Goal: Task Accomplishment & Management: Complete application form

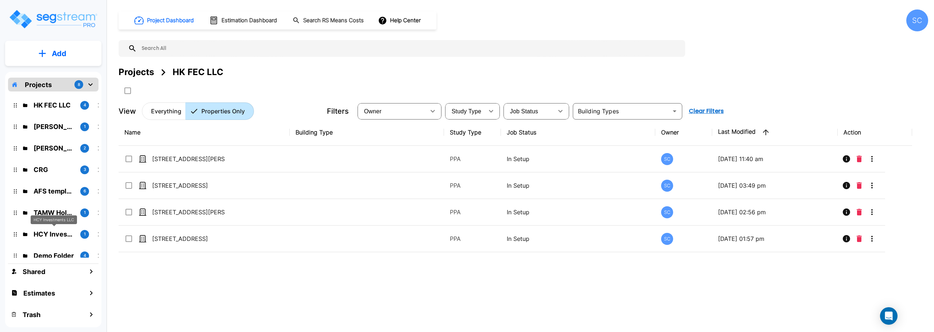
click at [40, 231] on p "HCY Investments LLC" at bounding box center [54, 234] width 41 height 10
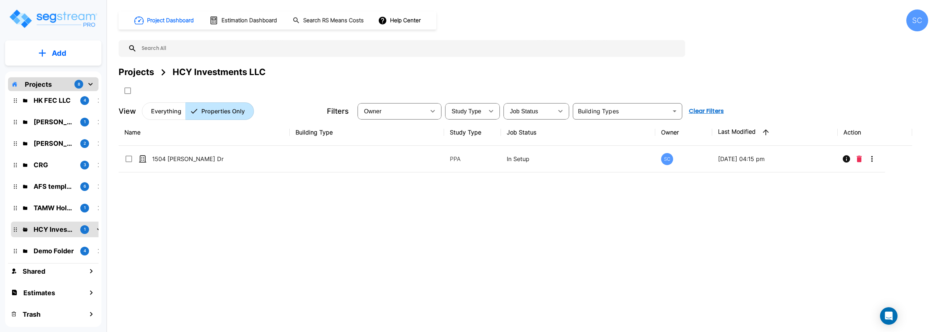
scroll to position [6, 0]
click at [52, 204] on p "TAMW Holdings LLC" at bounding box center [54, 207] width 41 height 10
click at [53, 197] on div "HK FEC LLC 4 Brandon Monsanto 1 Mike Powell 2 CRG 3 AFS templates 6 TAMW Holdin…" at bounding box center [53, 174] width 90 height 166
click at [54, 193] on div "HK FEC LLC 4 Brandon Monsanto 1 Mike Powell 2 CRG 3 AFS templates 6 TAMW Holdin…" at bounding box center [53, 174] width 90 height 166
click at [91, 83] on icon "mailbox folders" at bounding box center [90, 84] width 9 height 9
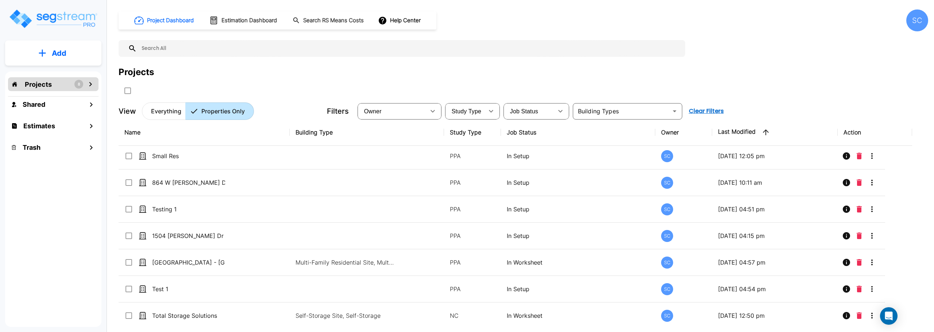
scroll to position [593, 0]
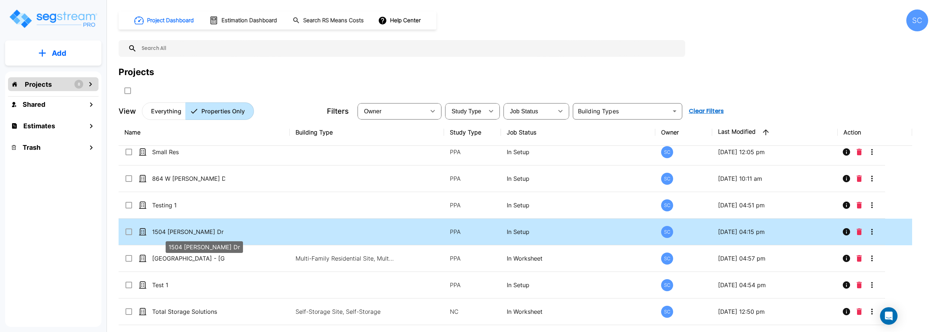
click at [189, 231] on p "1504 [PERSON_NAME] Dr" at bounding box center [188, 232] width 73 height 9
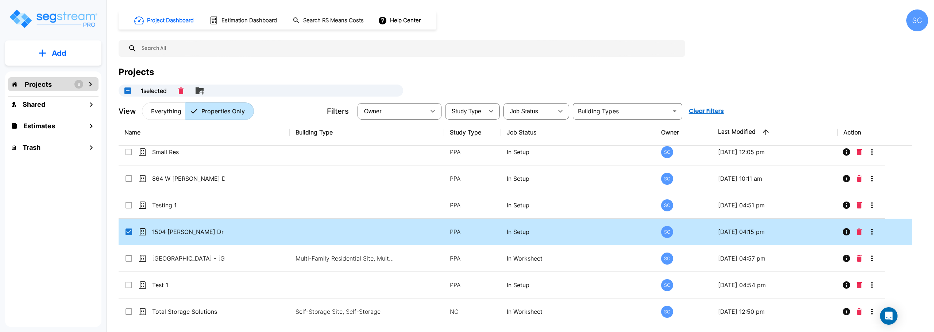
click at [131, 229] on input "select row 1504 Blaine Dr" at bounding box center [127, 231] width 7 height 6
checkbox input "false"
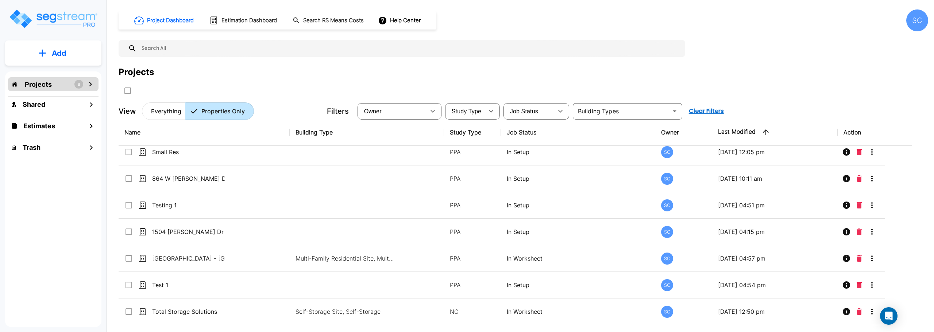
click at [74, 86] on div "Projects 8" at bounding box center [53, 84] width 90 height 14
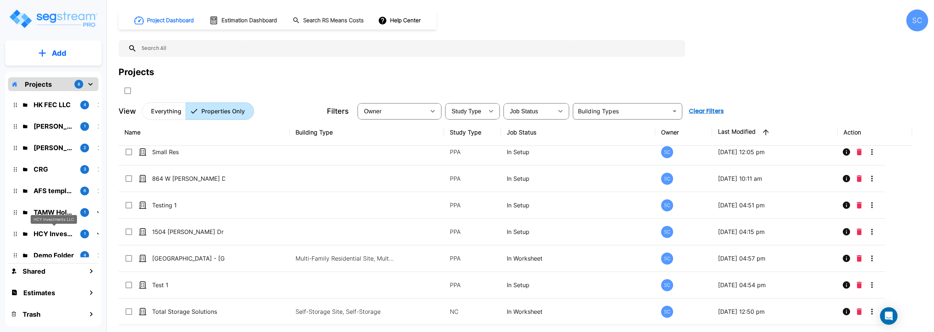
click at [39, 235] on p "HCY Investments LLC" at bounding box center [54, 234] width 41 height 10
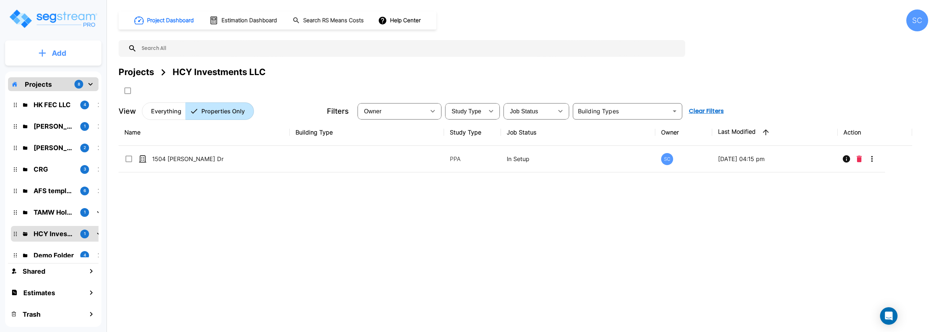
click at [84, 59] on button "Add" at bounding box center [53, 53] width 96 height 21
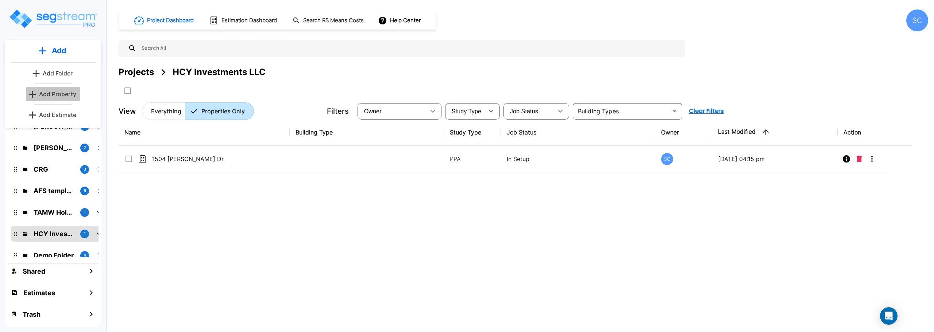
click at [76, 95] on p "Add Property" at bounding box center [57, 94] width 37 height 9
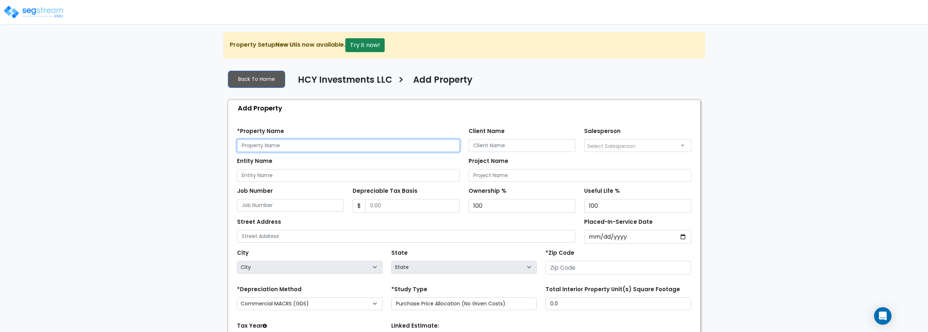
click at [316, 147] on input "text" at bounding box center [348, 145] width 223 height 13
click at [287, 145] on input "text" at bounding box center [348, 145] width 223 height 13
type input "320 S Florence"
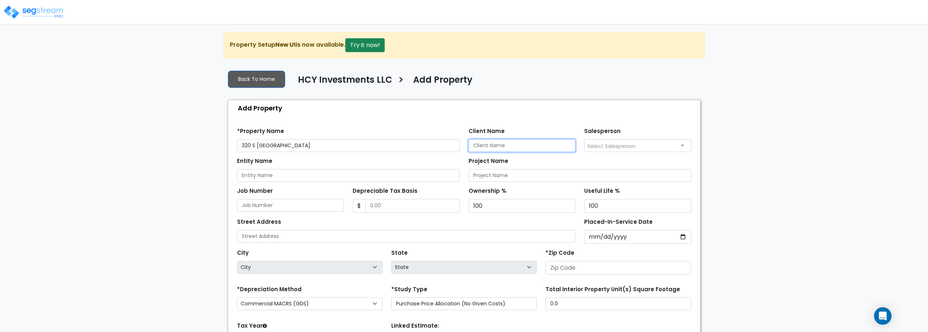
click at [506, 146] on input "Client Name" at bounding box center [522, 145] width 107 height 13
type input "Hunter Yeargan"
click at [668, 146] on span "Select Salesperson" at bounding box center [638, 146] width 107 height 12
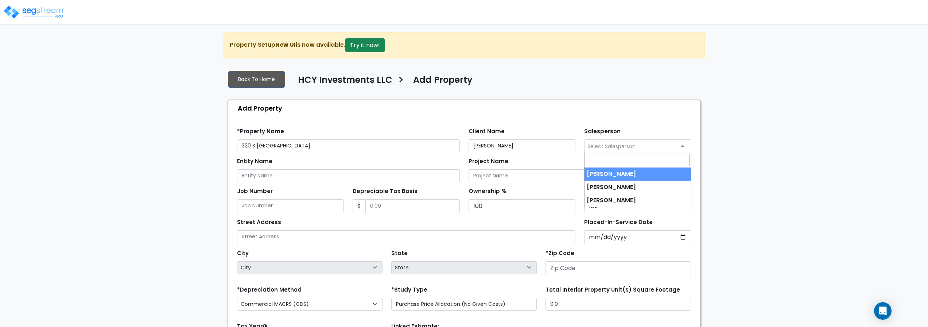
select select "232"
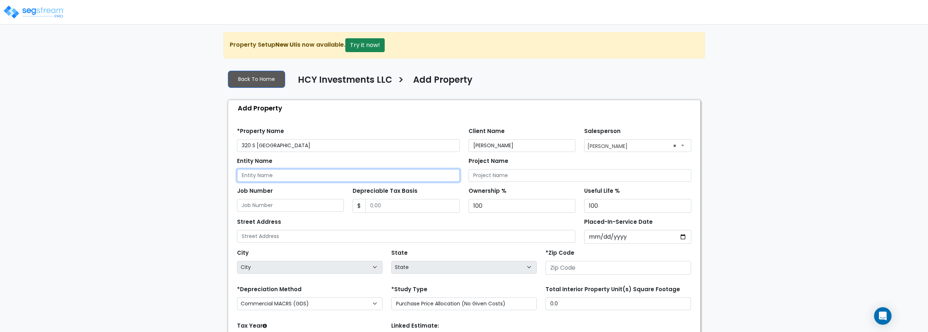
click at [290, 177] on input "Entity Name" at bounding box center [348, 175] width 223 height 13
click at [265, 177] on input "Yeargan Construction LLC" at bounding box center [348, 175] width 223 height 13
click at [355, 178] on input "Yeargan Custom Construction LLC" at bounding box center [348, 175] width 223 height 13
type input "Yeargan Custom Construction LLC"
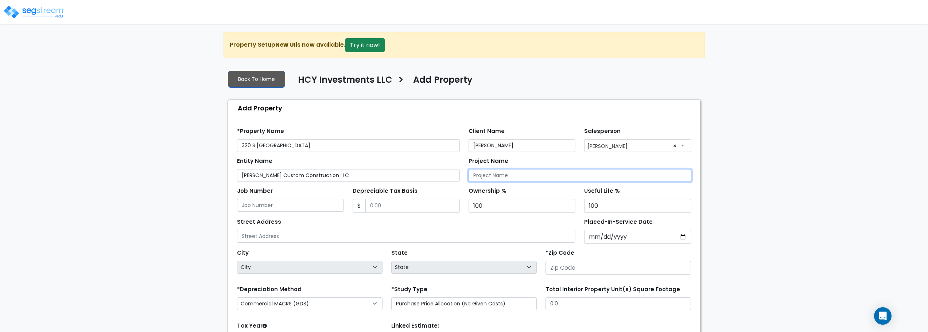
click at [515, 175] on input "Project Name" at bounding box center [580, 175] width 223 height 13
click at [297, 135] on div "*Property Name 320 S Florence" at bounding box center [348, 139] width 223 height 26
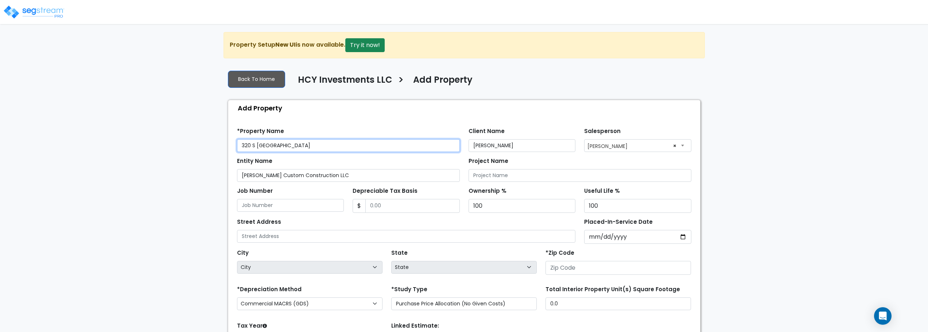
drag, startPoint x: 297, startPoint y: 144, endPoint x: 177, endPoint y: 145, distance: 120.8
click at [177, 145] on div "We are Building your Property. So please grab a coffee and let us do the heavy …" at bounding box center [464, 219] width 928 height 375
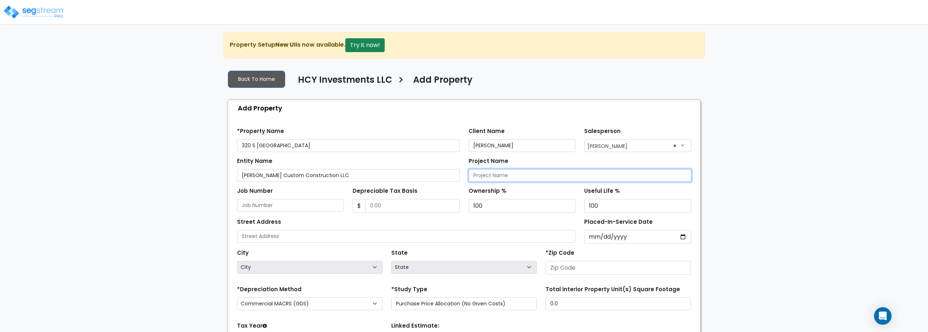
click at [495, 179] on input "Project Name" at bounding box center [580, 175] width 223 height 13
paste input "320 S Florence"
type input "320 S Florence"
click at [615, 209] on input "100" at bounding box center [637, 206] width 107 height 14
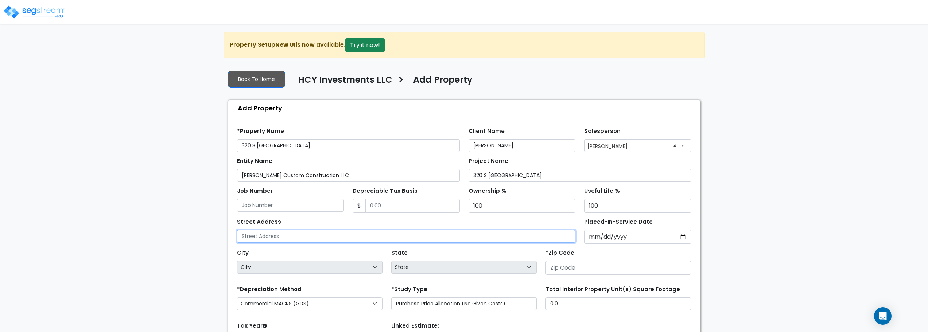
click at [354, 237] on input "text" at bounding box center [406, 236] width 339 height 13
drag, startPoint x: 300, startPoint y: 237, endPoint x: 270, endPoint y: 235, distance: 30.3
click at [270, 235] on input "text" at bounding box center [406, 236] width 339 height 13
paste input "320 S Florence"
type input "320 S Florence"
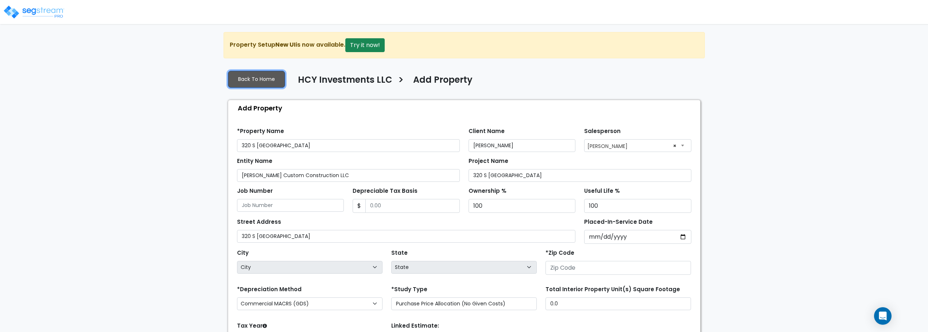
click at [265, 82] on link "Back To Home" at bounding box center [256, 79] width 57 height 17
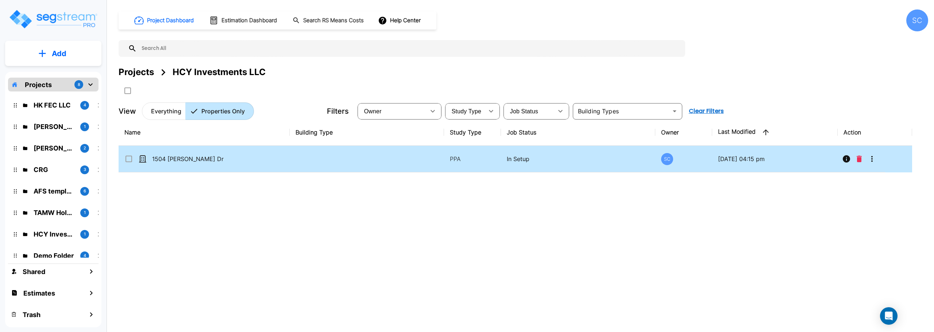
click at [178, 161] on p "1504 [PERSON_NAME] Dr" at bounding box center [188, 159] width 73 height 9
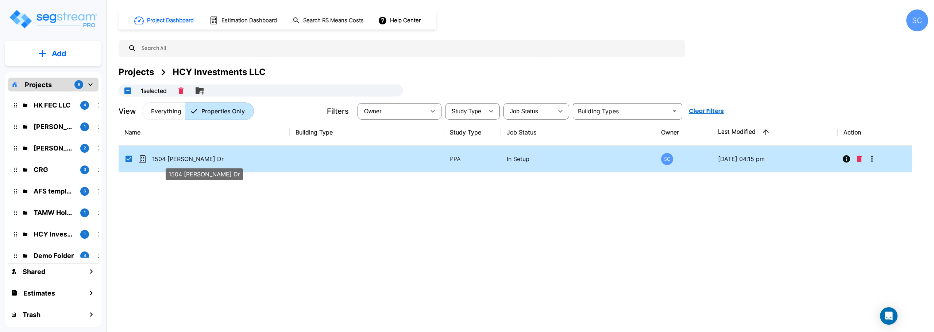
checkbox input "true"
click at [178, 161] on p "1504 [PERSON_NAME] Dr" at bounding box center [188, 159] width 73 height 9
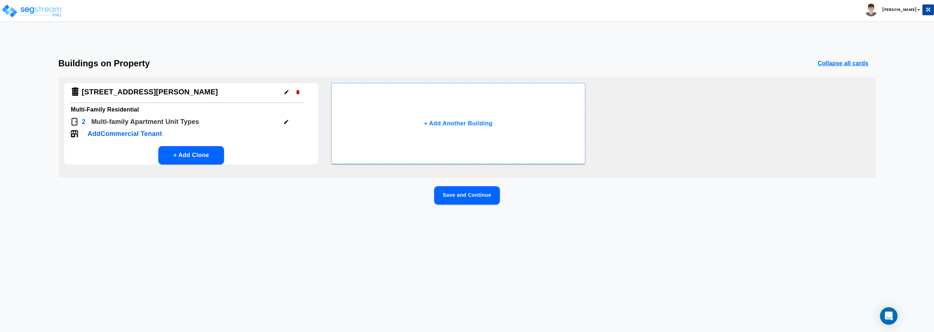
click at [142, 134] on p "Add Commercial Tenant" at bounding box center [125, 134] width 74 height 10
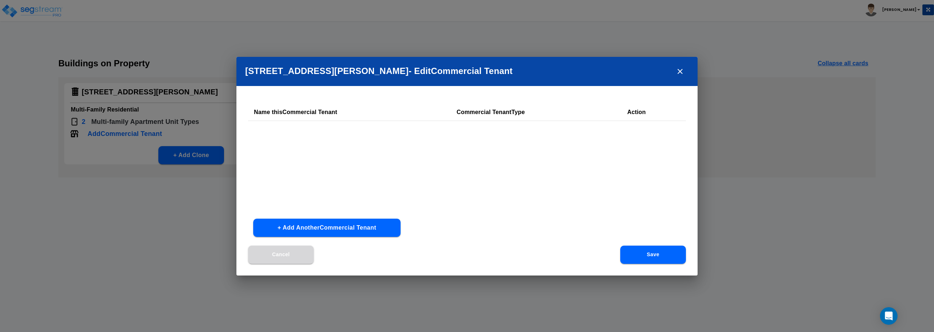
click at [284, 254] on button "Cancel" at bounding box center [281, 255] width 66 height 18
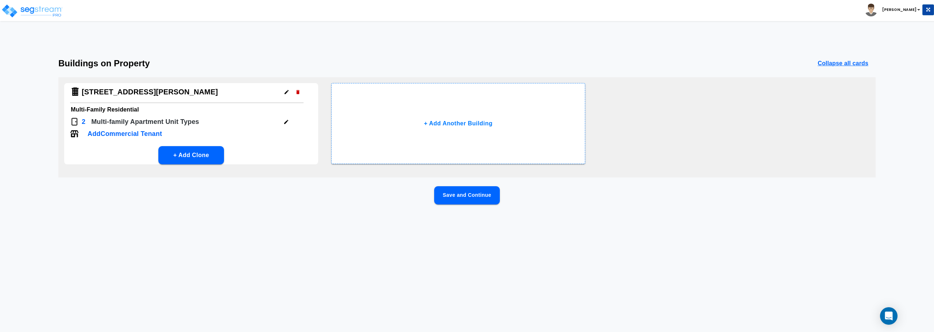
click at [139, 124] on p "Multi-family Apartment Unit Type s" at bounding box center [145, 122] width 108 height 10
click at [131, 97] on div "1504 W Blaine Dr" at bounding box center [144, 92] width 149 height 18
click at [194, 118] on p "Multi-family Apartment Unit Type s" at bounding box center [145, 122] width 108 height 10
click at [475, 200] on button "Save and Continue" at bounding box center [467, 195] width 66 height 18
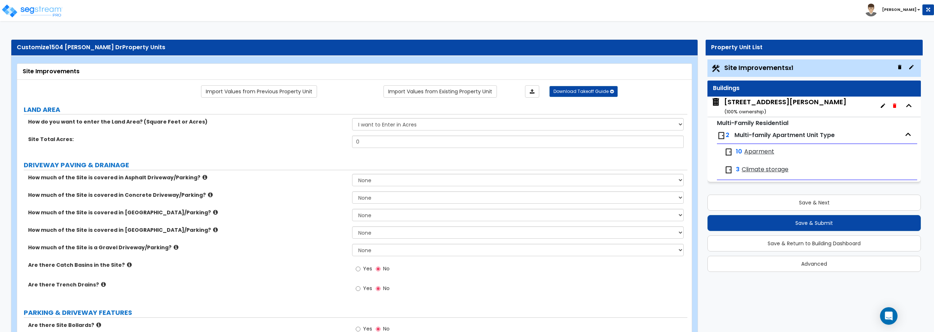
click at [762, 154] on span "Aparment" at bounding box center [759, 152] width 30 height 8
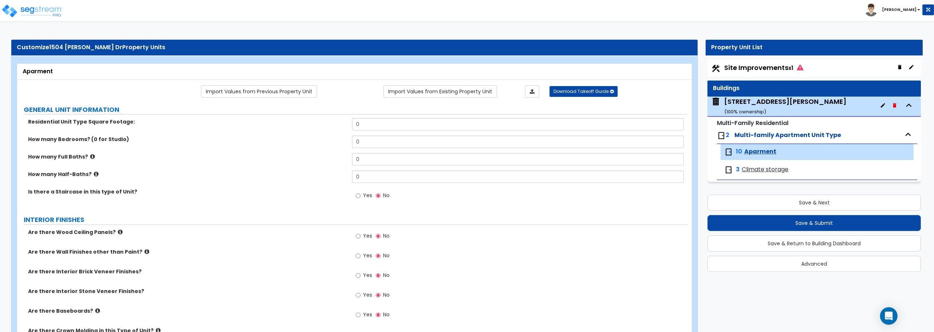
click at [751, 167] on span "Climate storage" at bounding box center [765, 170] width 47 height 8
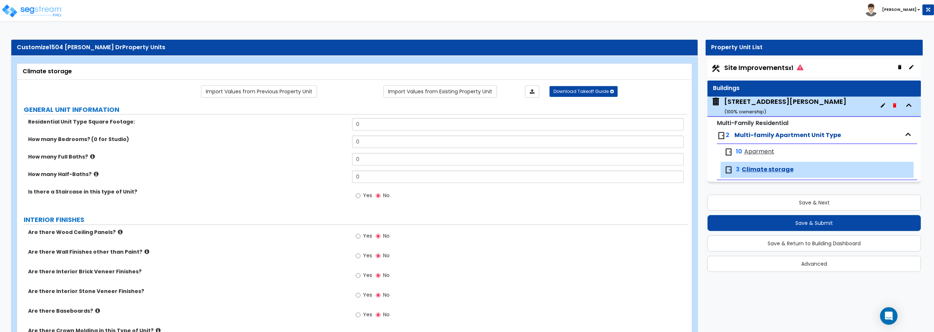
click at [765, 152] on span "Aparment" at bounding box center [759, 152] width 30 height 8
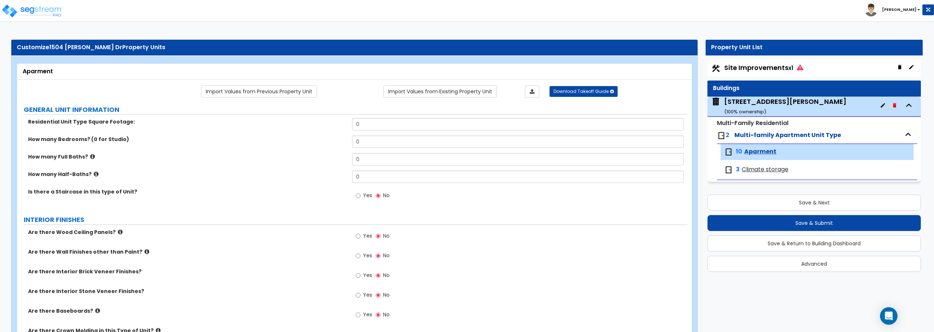
click at [757, 171] on span "Climate storage" at bounding box center [765, 170] width 47 height 8
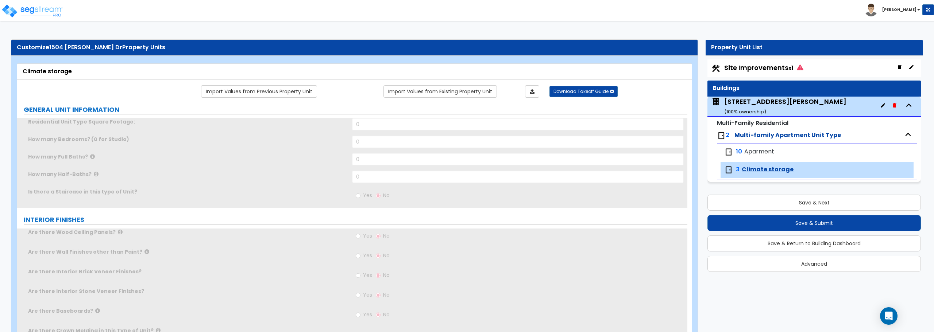
click at [763, 157] on div "10 Aparment" at bounding box center [817, 152] width 193 height 16
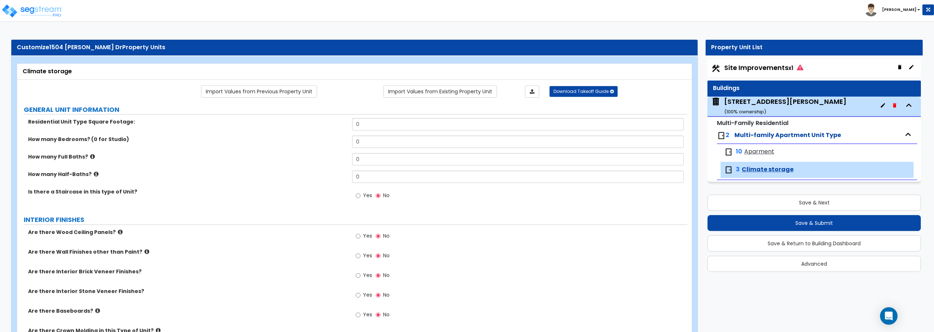
click at [885, 105] on icon "button" at bounding box center [883, 106] width 6 height 6
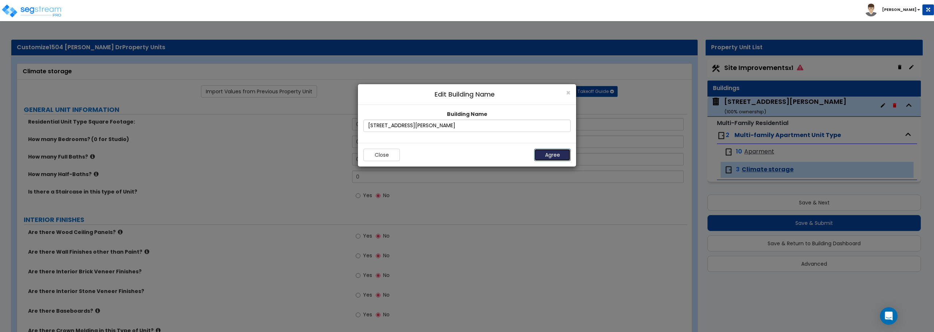
click at [547, 154] on button "Agree" at bounding box center [552, 155] width 36 height 12
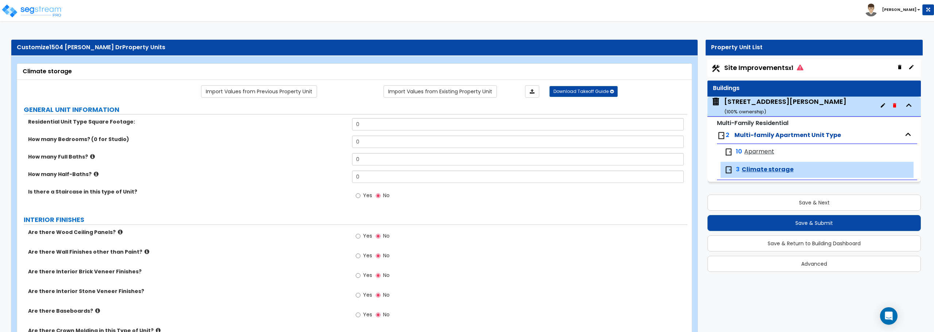
click at [728, 136] on span "2" at bounding box center [728, 135] width 4 height 8
click at [911, 104] on icon "button" at bounding box center [908, 105] width 11 height 11
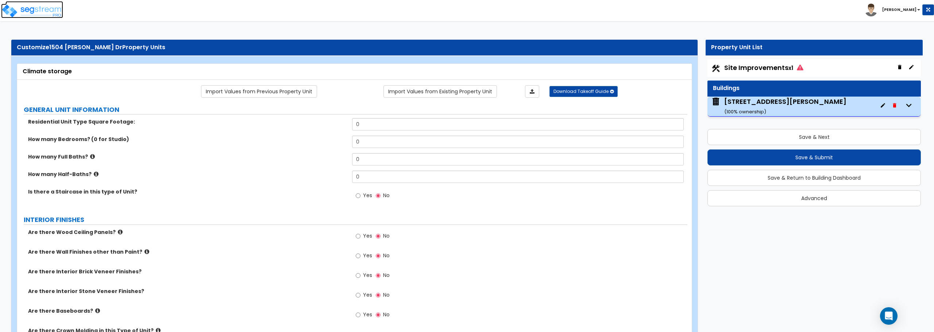
click at [19, 5] on img at bounding box center [32, 11] width 62 height 15
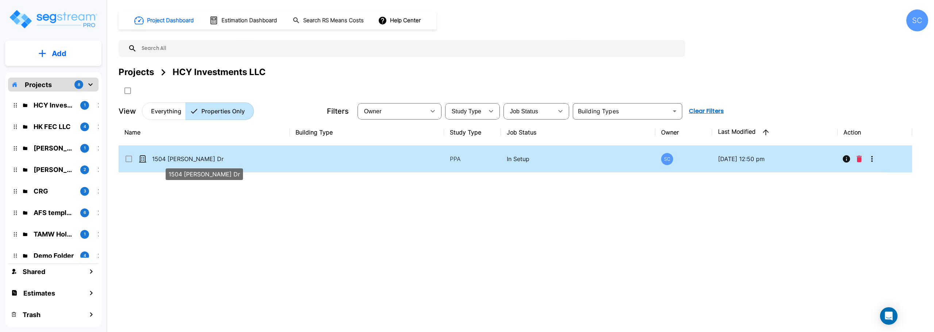
click at [175, 157] on p "1504 [PERSON_NAME] Dr" at bounding box center [188, 159] width 73 height 9
checkbox input "true"
click at [175, 157] on p "1504 Blaine Dr" at bounding box center [188, 159] width 73 height 9
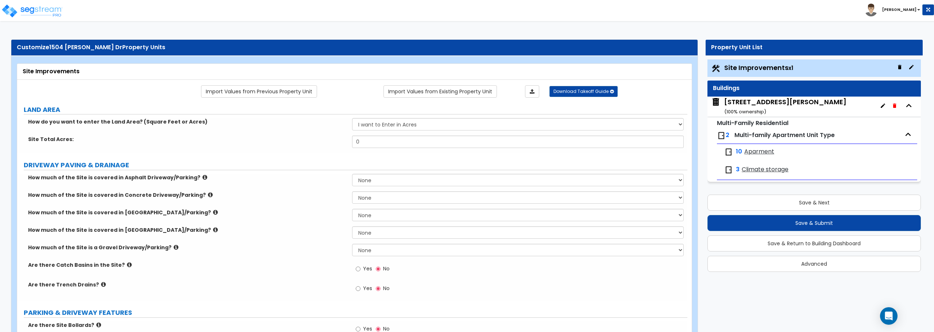
click at [758, 131] on span "Multi-family Apartment Unit Type" at bounding box center [784, 135] width 100 height 8
click at [761, 106] on div "1504 W Blaine Dr ( 100 % ownership)" at bounding box center [785, 106] width 122 height 19
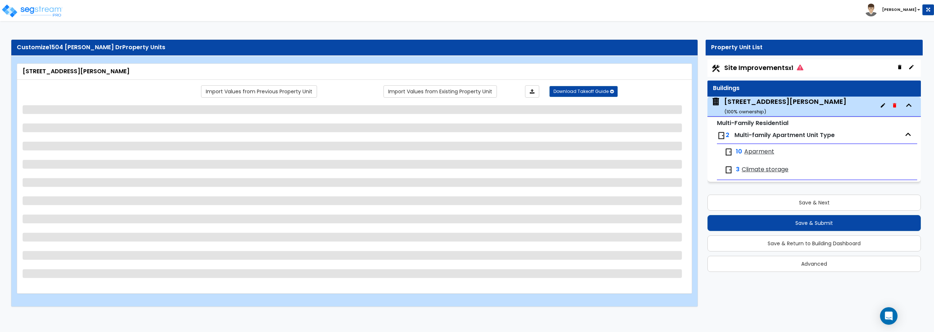
click at [914, 66] on icon "button" at bounding box center [911, 67] width 6 height 6
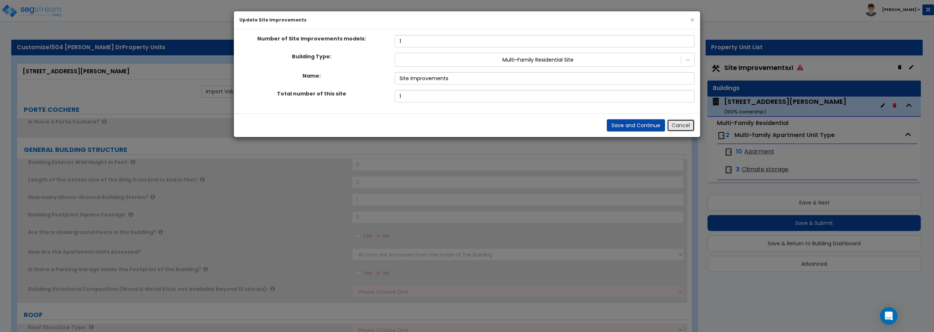
click at [677, 126] on button "Cancel" at bounding box center [681, 125] width 28 height 12
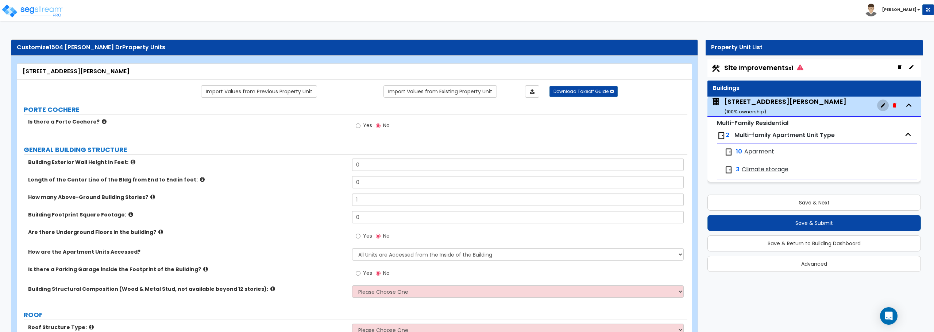
click at [881, 106] on icon "button" at bounding box center [883, 105] width 4 height 4
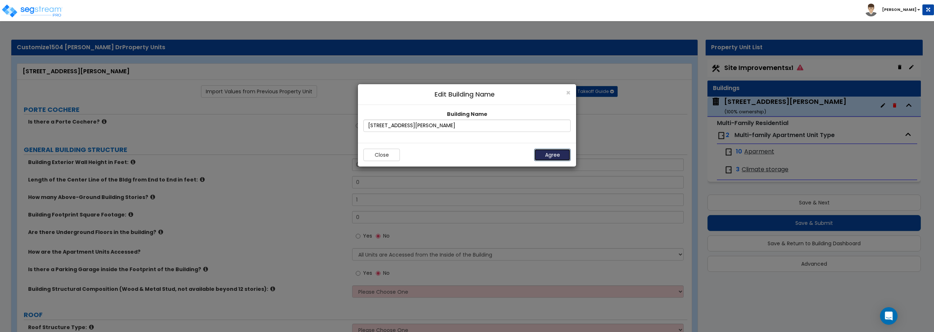
click at [541, 157] on button "Agree" at bounding box center [552, 155] width 36 height 12
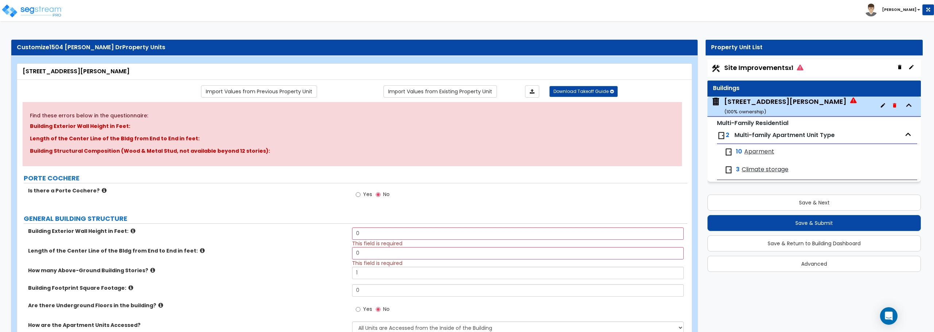
click at [42, 68] on div "1504 W Blaine Dr" at bounding box center [355, 71] width 664 height 8
click at [49, 45] on div "Customize 1504 Blaine Dr Property Units" at bounding box center [354, 47] width 675 height 8
click at [740, 103] on div "1504 W Blaine Dr ( 100 % ownership)" at bounding box center [785, 106] width 122 height 19
click at [41, 5] on img at bounding box center [32, 11] width 62 height 15
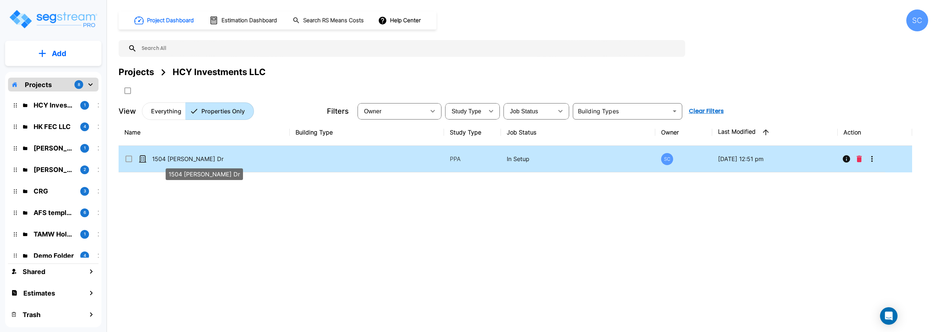
click at [201, 160] on p "1504 [PERSON_NAME] Dr" at bounding box center [188, 159] width 73 height 9
checkbox input "false"
click at [201, 160] on p "1504 [PERSON_NAME] Dr" at bounding box center [188, 159] width 73 height 9
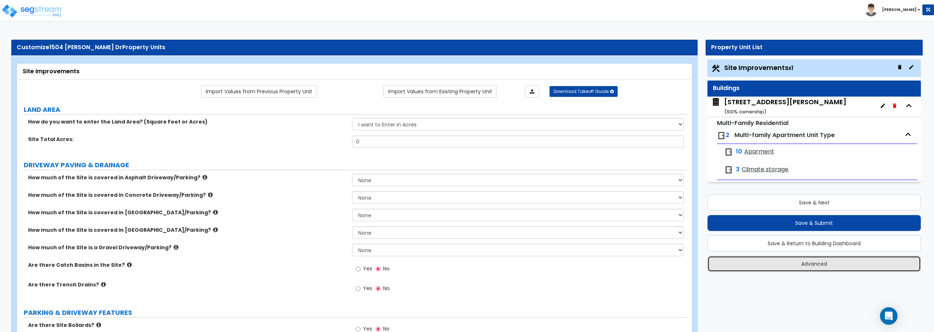
click at [878, 260] on button "Advanced" at bounding box center [813, 264] width 213 height 16
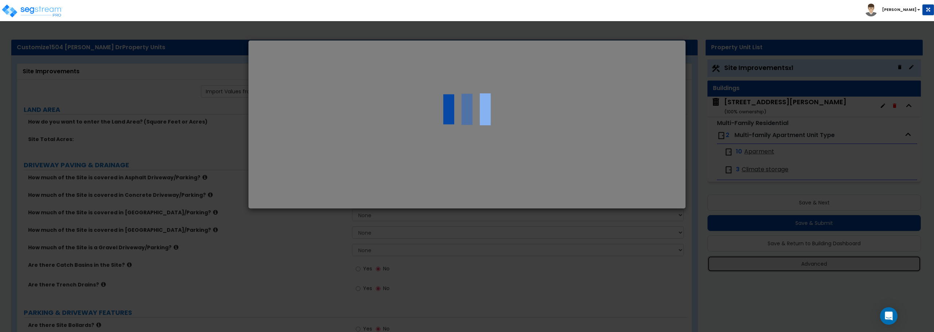
select select "MO"
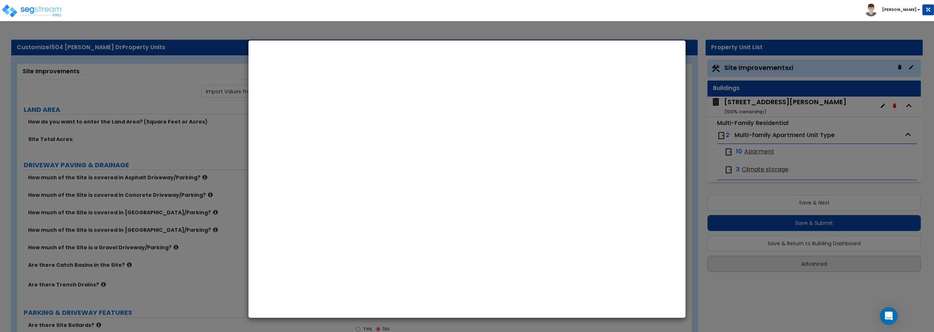
select select "2024"
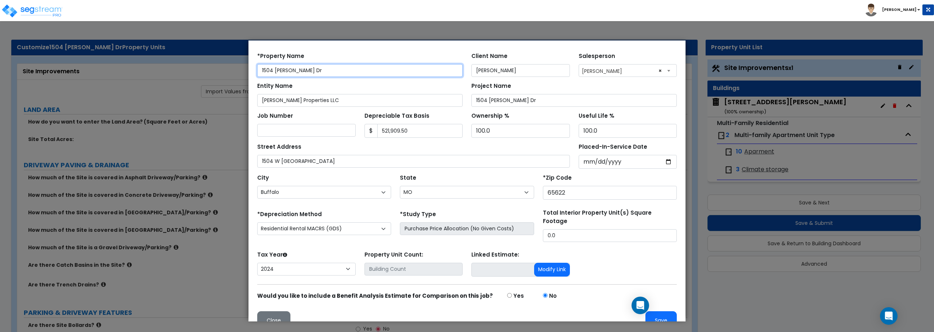
scroll to position [34, 0]
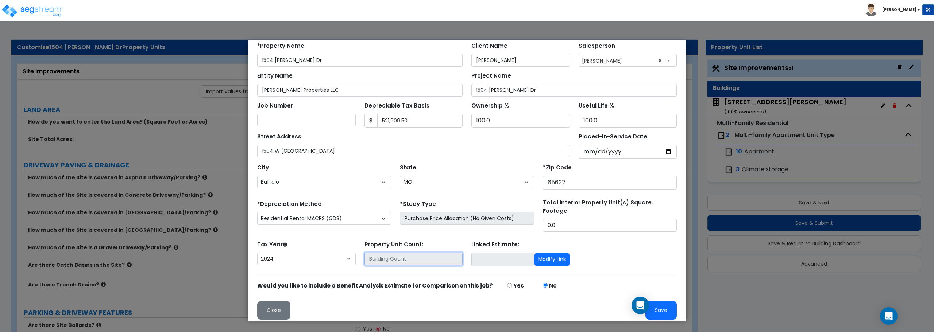
click at [423, 253] on input "text" at bounding box center [413, 259] width 99 height 13
click at [277, 304] on button "Close" at bounding box center [273, 310] width 33 height 19
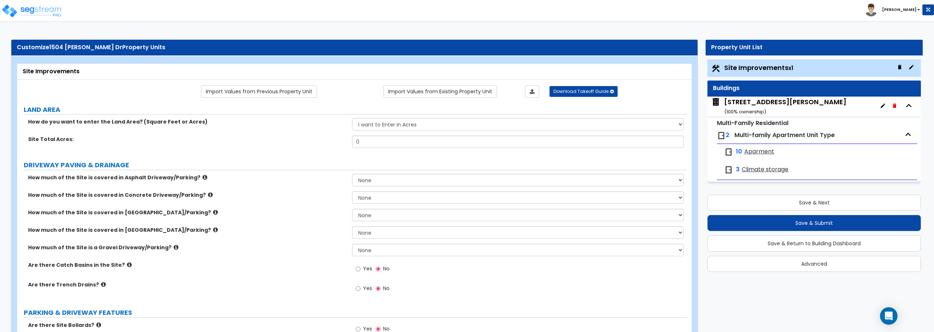
scroll to position [0, 0]
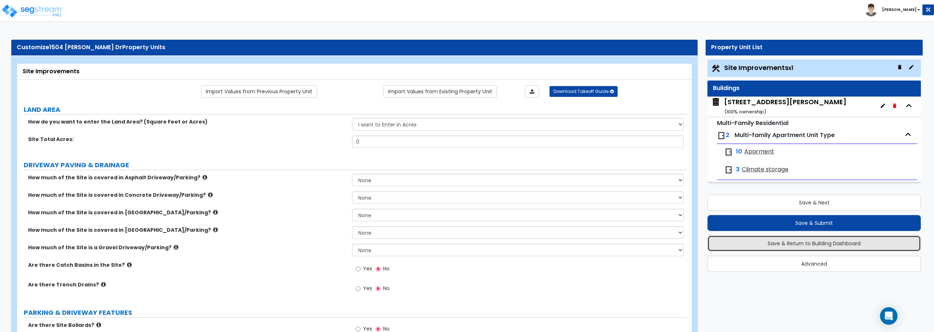
click at [827, 245] on button "Save & Return to Building Dashboard" at bounding box center [813, 244] width 213 height 16
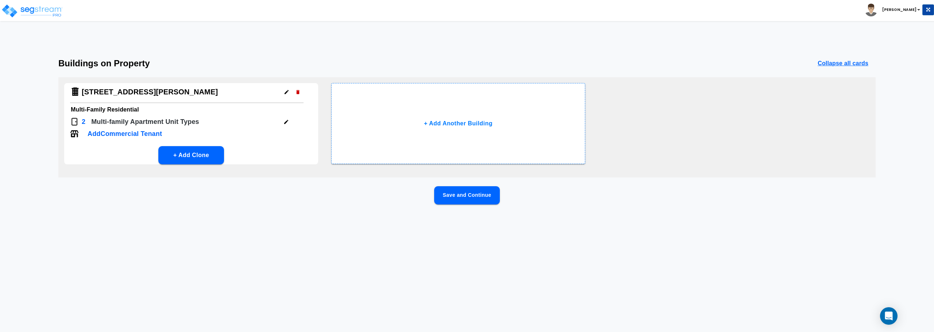
click at [283, 119] on button "button" at bounding box center [286, 121] width 11 height 11
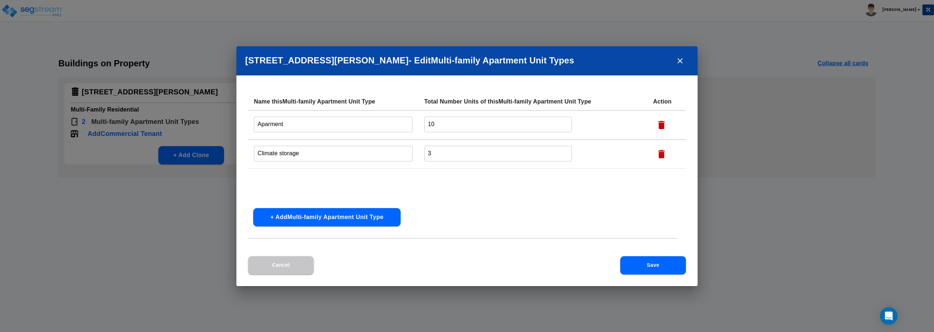
click at [314, 216] on button "+ Add Multi-family Apartment Unit Type" at bounding box center [326, 217] width 147 height 18
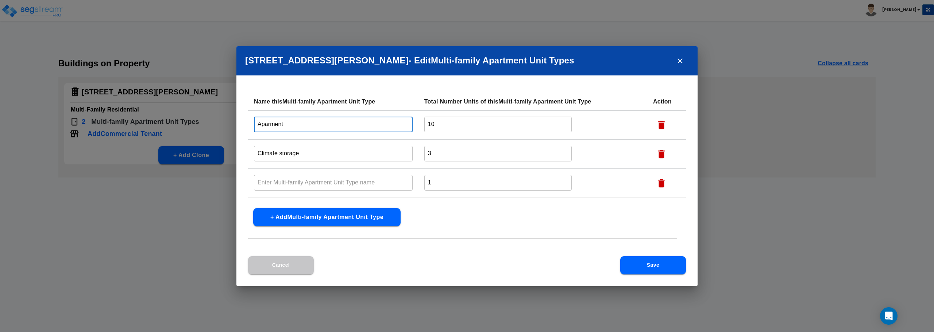
drag, startPoint x: 320, startPoint y: 127, endPoint x: 215, endPoint y: 112, distance: 105.7
click at [215, 112] on div "1504 W Blaine Dr - Edit Multi-family Apartment Unit Type s Name this Multi-fami…" at bounding box center [467, 166] width 934 height 332
type input "2 bed 1 bath"
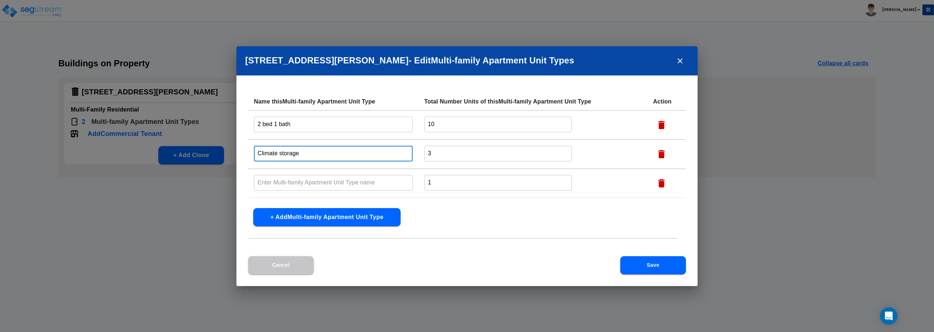
drag, startPoint x: 319, startPoint y: 156, endPoint x: 191, endPoint y: 167, distance: 128.5
click at [191, 167] on div "1504 W Blaine Dr - Edit Multi-family Apartment Unit Type s Name this Multi-fami…" at bounding box center [467, 166] width 934 height 332
type input "1 bed 1 bath"
click at [280, 182] on input "text" at bounding box center [333, 183] width 159 height 16
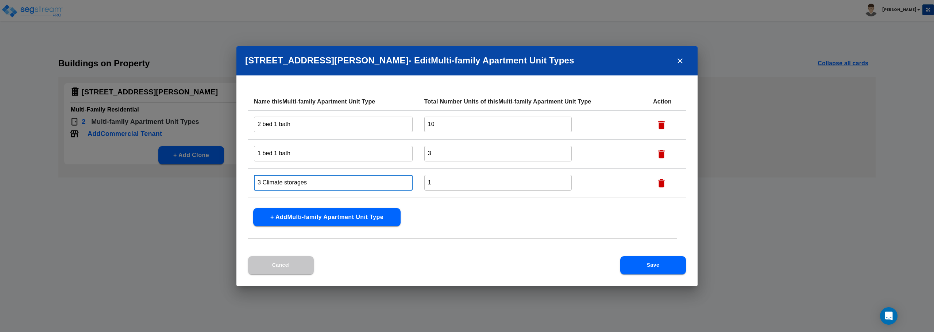
type input "3 Climate storages"
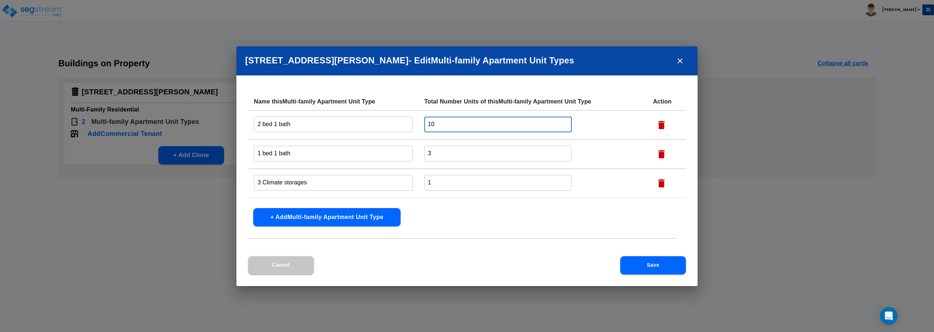
drag, startPoint x: 436, startPoint y: 125, endPoint x: 406, endPoint y: 127, distance: 29.6
click at [406, 127] on tr "2 bed 1 bath ​ 10 ​" at bounding box center [467, 125] width 438 height 29
type input "7"
drag, startPoint x: 447, startPoint y: 172, endPoint x: 401, endPoint y: 171, distance: 45.2
click at [401, 171] on tr "3 Climate storages ​ 1 ​" at bounding box center [467, 183] width 438 height 29
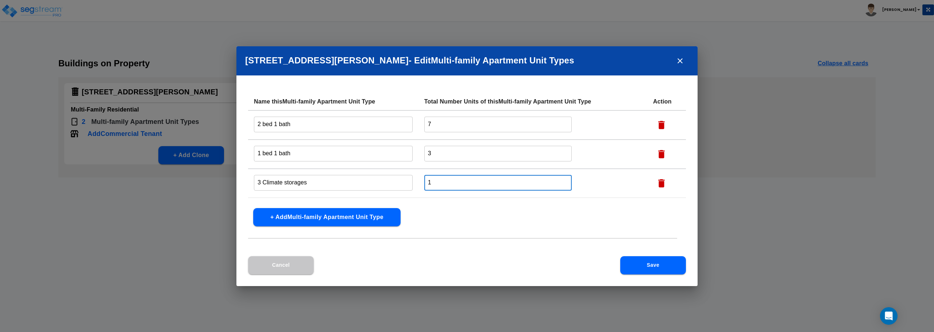
drag, startPoint x: 436, startPoint y: 185, endPoint x: 410, endPoint y: 187, distance: 25.2
click at [410, 187] on tr "3 Climate storages ​ 1 ​" at bounding box center [467, 183] width 438 height 29
type input "3"
click at [654, 269] on button "Save" at bounding box center [653, 265] width 66 height 18
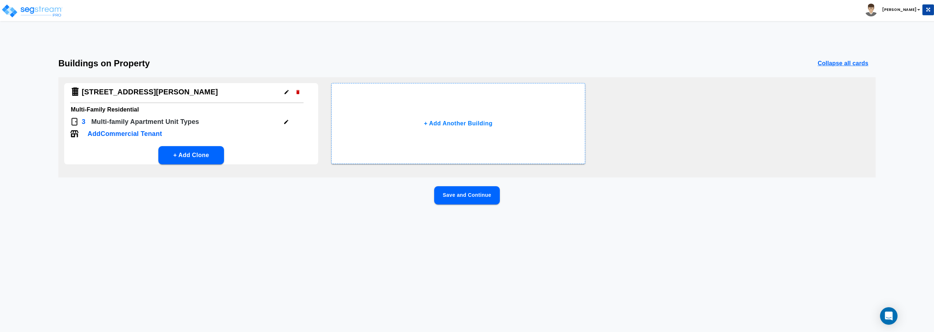
click at [462, 203] on button "Save and Continue" at bounding box center [467, 195] width 66 height 18
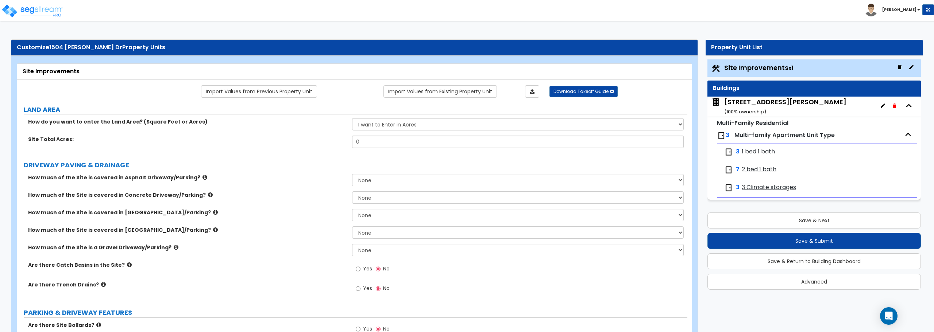
click at [746, 151] on span "1 bed 1 bath" at bounding box center [758, 152] width 33 height 8
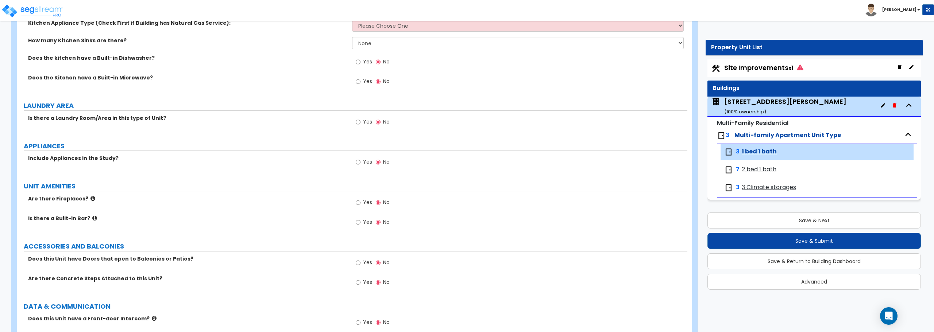
scroll to position [713, 0]
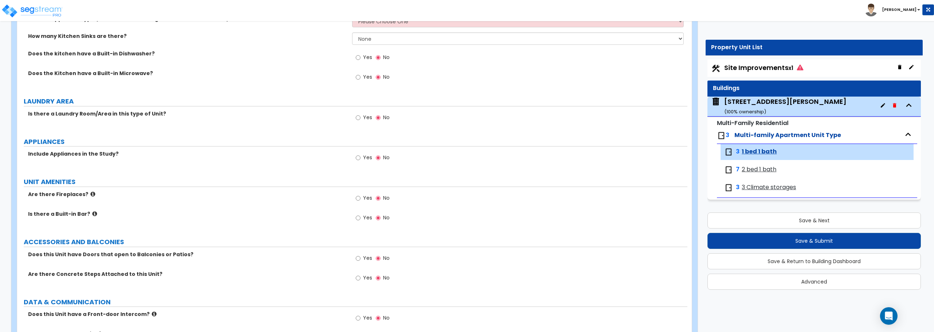
click at [745, 184] on span "3 Climate storages" at bounding box center [769, 188] width 54 height 8
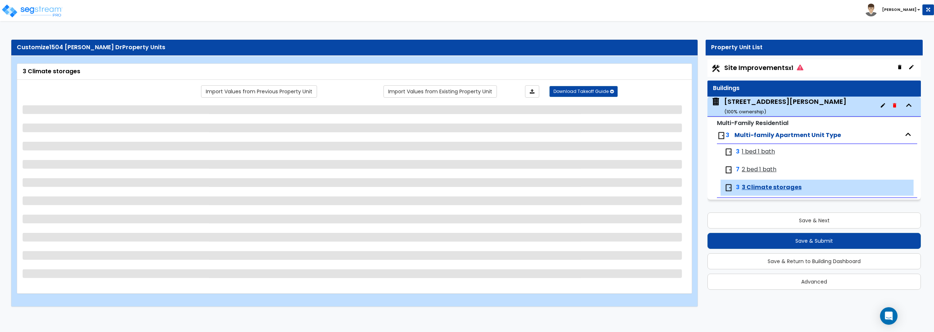
scroll to position [0, 0]
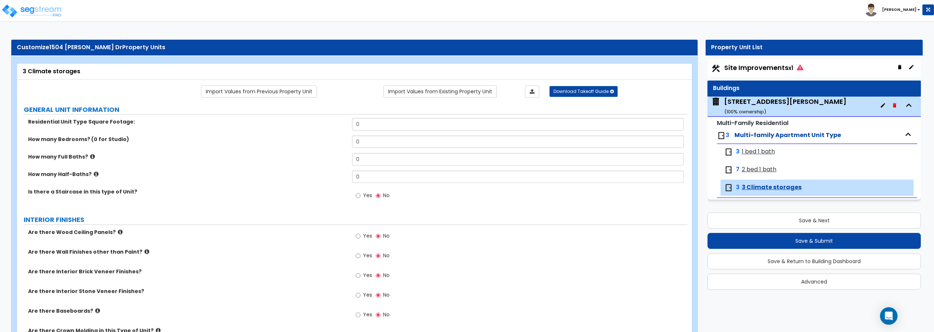
click at [882, 108] on icon "button" at bounding box center [883, 106] width 6 height 6
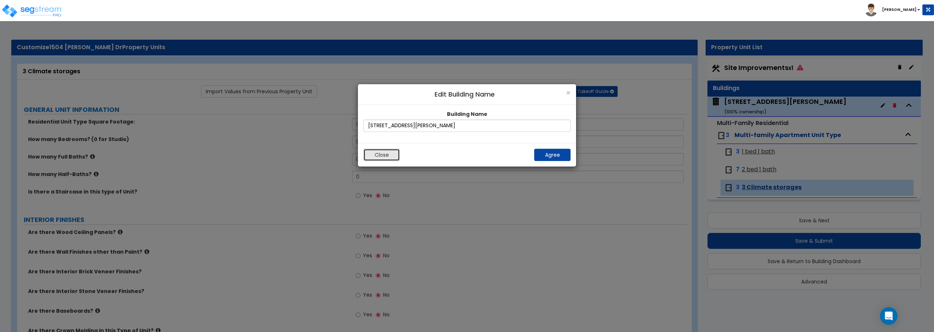
click at [390, 154] on button "Close" at bounding box center [381, 155] width 36 height 12
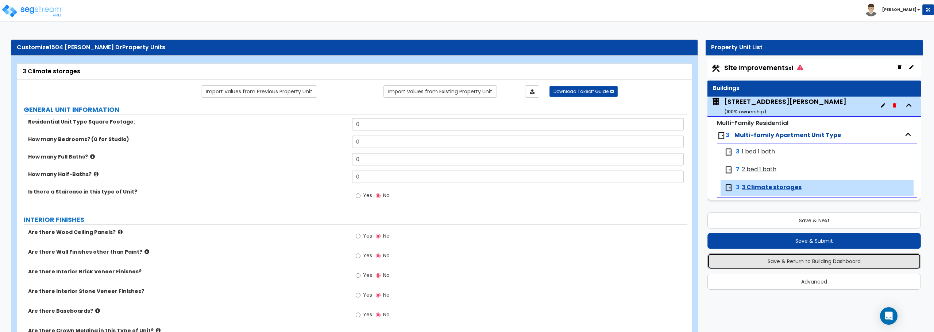
click at [825, 261] on button "Save & Return to Building Dashboard" at bounding box center [813, 262] width 213 height 16
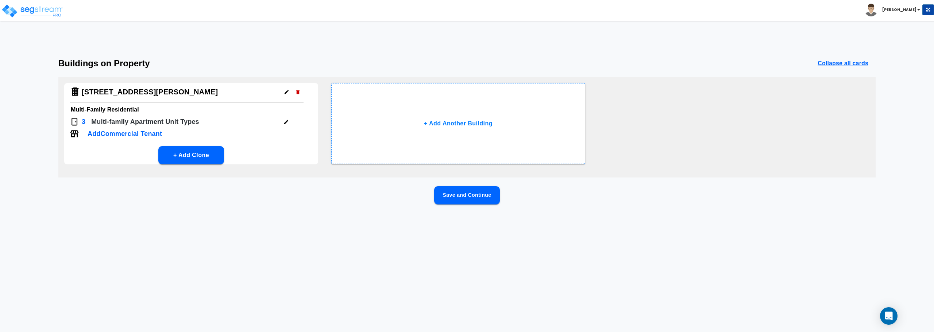
click at [287, 121] on icon "button" at bounding box center [285, 121] width 5 height 5
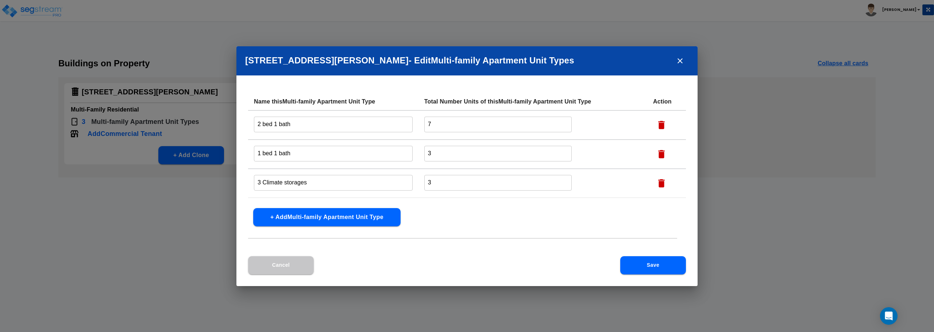
click at [263, 184] on input "3 Climate storages" at bounding box center [333, 183] width 159 height 16
type input "Climate storages"
click at [674, 267] on button "Save" at bounding box center [653, 265] width 66 height 18
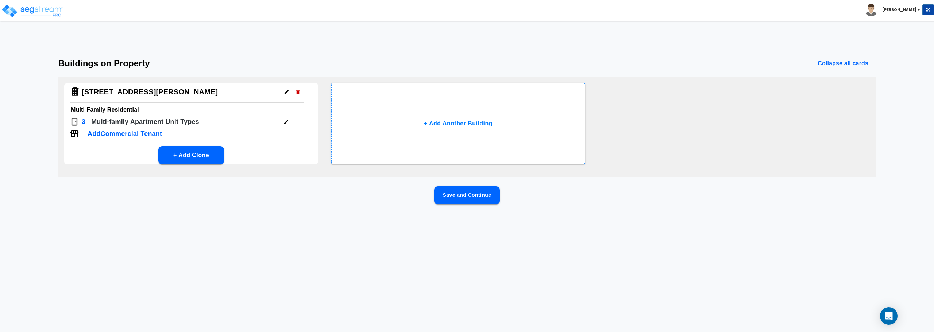
click at [197, 237] on html "Toggle navigation Stephen" at bounding box center [467, 118] width 934 height 237
click at [451, 198] on button "Save and Continue" at bounding box center [467, 195] width 66 height 18
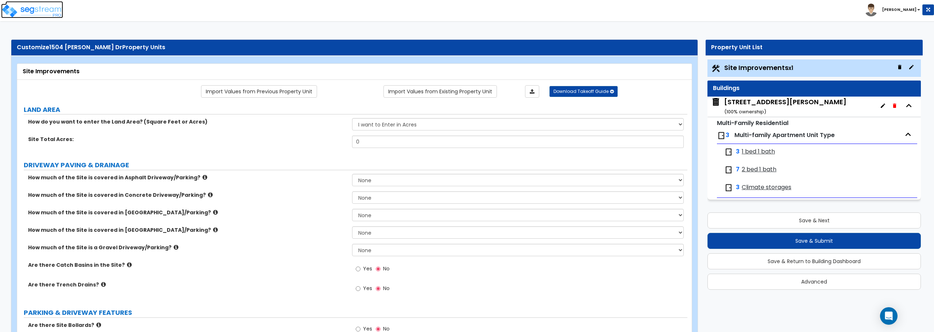
click at [43, 9] on img at bounding box center [32, 11] width 62 height 15
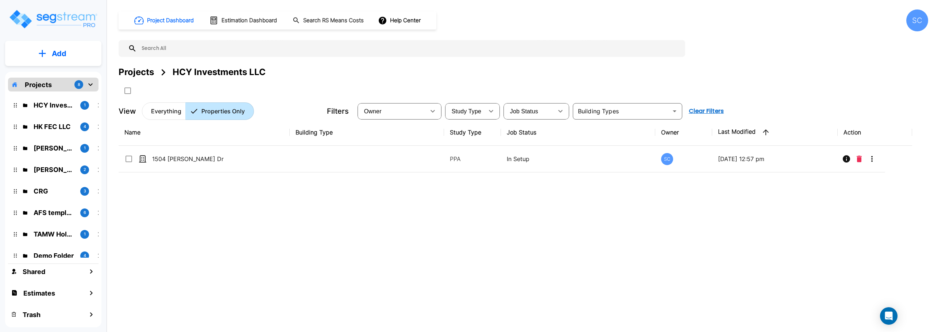
click at [72, 46] on button "Add" at bounding box center [53, 53] width 96 height 21
click at [61, 93] on p "Add Property" at bounding box center [57, 94] width 37 height 9
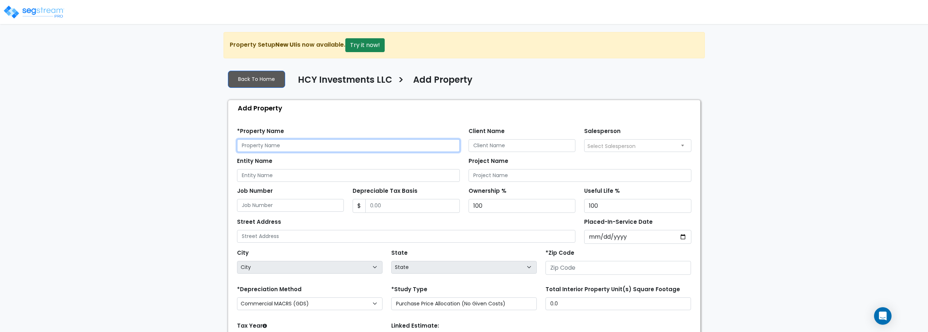
click at [326, 143] on input "text" at bounding box center [348, 145] width 223 height 13
type input "320 S [GEOGRAPHIC_DATA]"
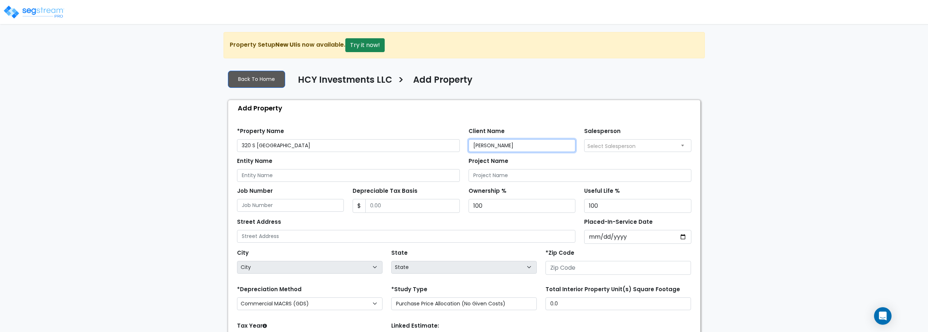
type input "[PERSON_NAME]"
click at [639, 145] on span "Select Salesperson" at bounding box center [638, 146] width 107 height 12
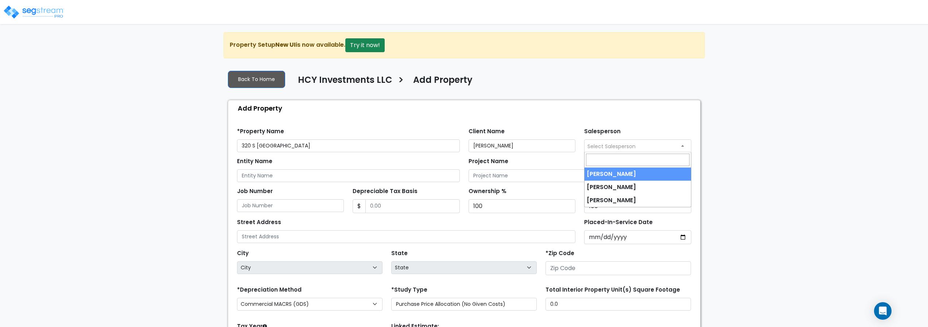
select select "232"
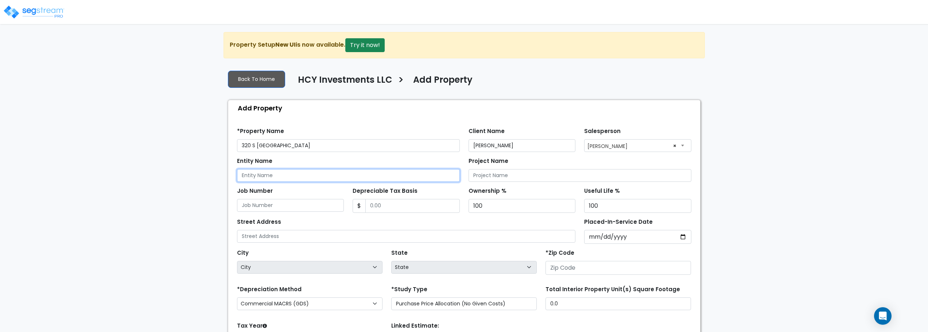
click at [340, 178] on input "Entity Name" at bounding box center [348, 175] width 223 height 13
type input "Y"
type input "HCY Investments"
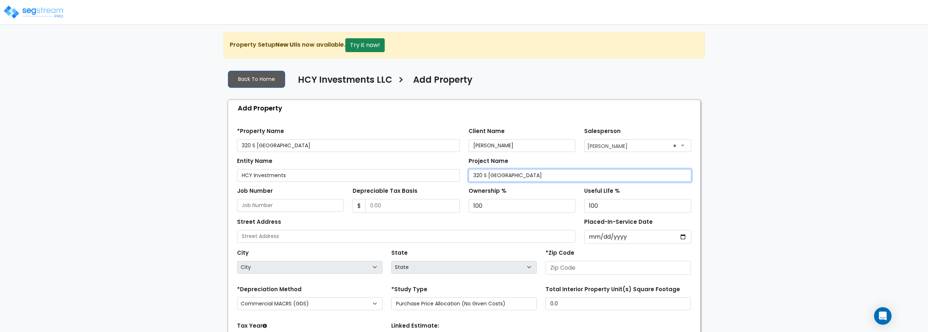
type input "320 S [GEOGRAPHIC_DATA]"
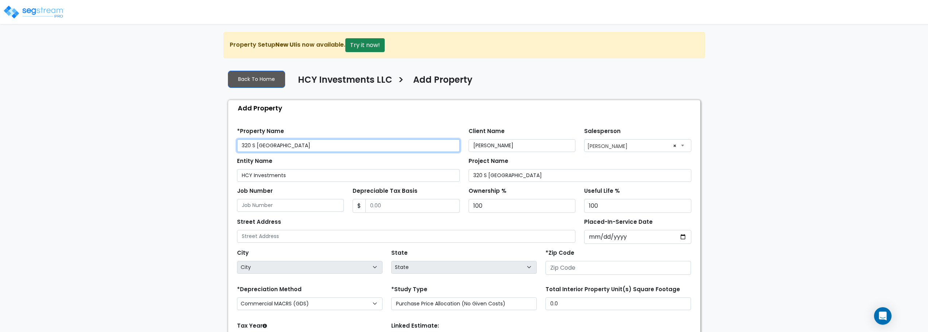
drag, startPoint x: 281, startPoint y: 148, endPoint x: 170, endPoint y: 150, distance: 110.9
click at [170, 150] on div "We are Building your Property. So please grab a coffee and let us do the heavy …" at bounding box center [464, 219] width 928 height 375
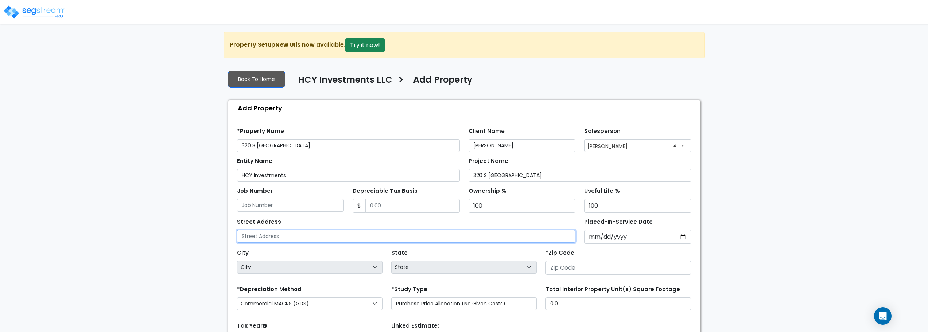
click at [290, 239] on input "text" at bounding box center [406, 236] width 339 height 13
paste input "320 S [GEOGRAPHIC_DATA]"
type input "320 S [GEOGRAPHIC_DATA]"
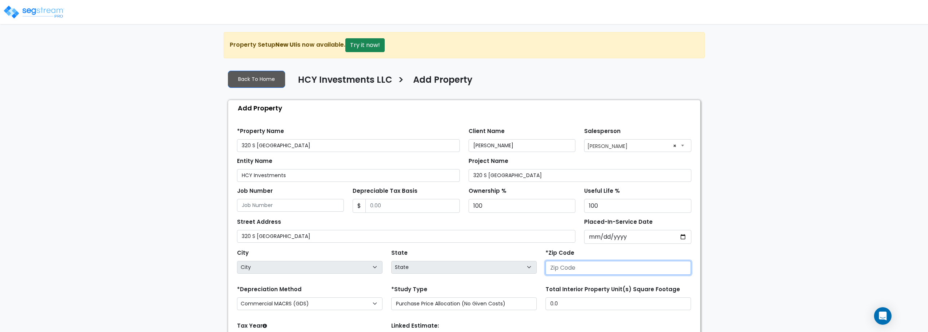
click at [570, 267] on input "number" at bounding box center [619, 268] width 146 height 14
click at [603, 271] on input "number" at bounding box center [619, 268] width 146 height 14
type input "658"
select select "MO"
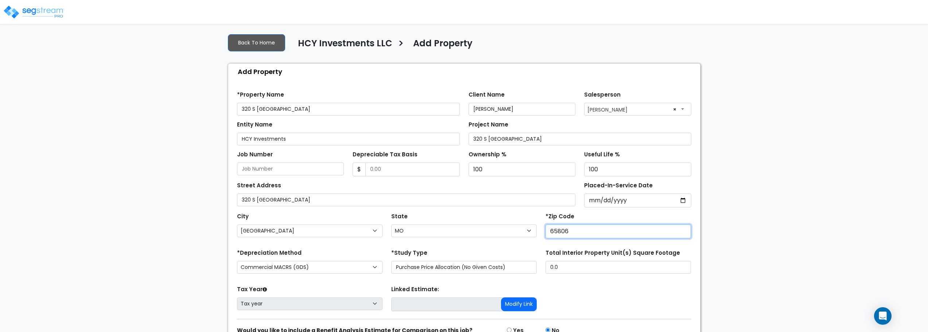
scroll to position [73, 0]
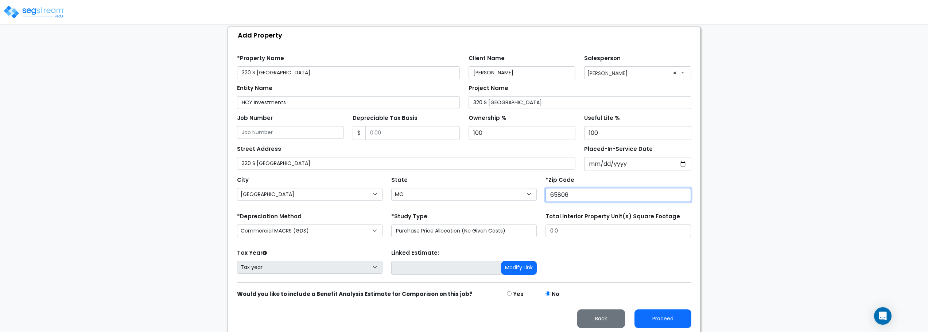
type input "65806"
click at [351, 233] on select "Commercial MACRS (GDS) Residential Rental MACRS (GDS) Commercial MACRS (GDS) QIP" at bounding box center [310, 231] width 146 height 13
select select "RRM(_49"
drag, startPoint x: 571, startPoint y: 235, endPoint x: 498, endPoint y: 235, distance: 73.3
click at [498, 235] on div "*Depreciation Method Commercial MACRS (GDS) Residential Rental MACRS (GDS) Comm…" at bounding box center [464, 225] width 463 height 29
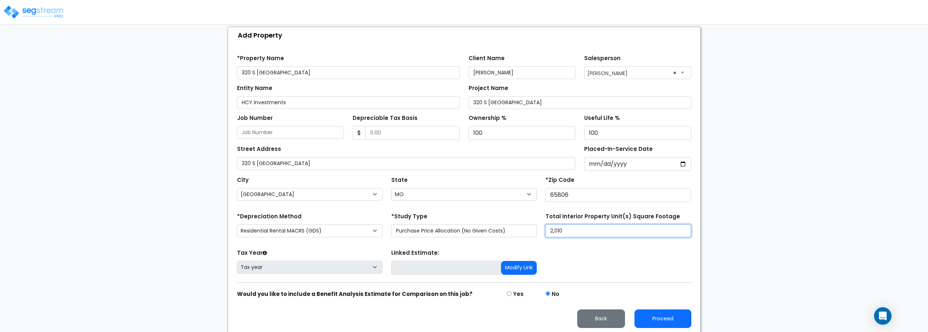
type input "2,010"
click at [649, 317] on button "Proceed" at bounding box center [663, 319] width 57 height 19
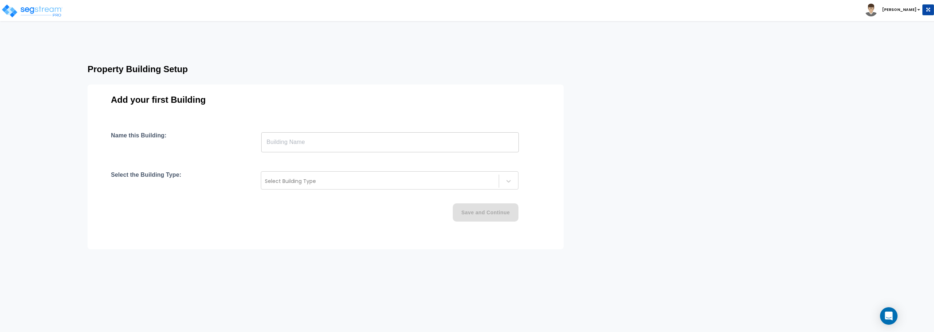
click at [343, 140] on input "text" at bounding box center [390, 142] width 258 height 20
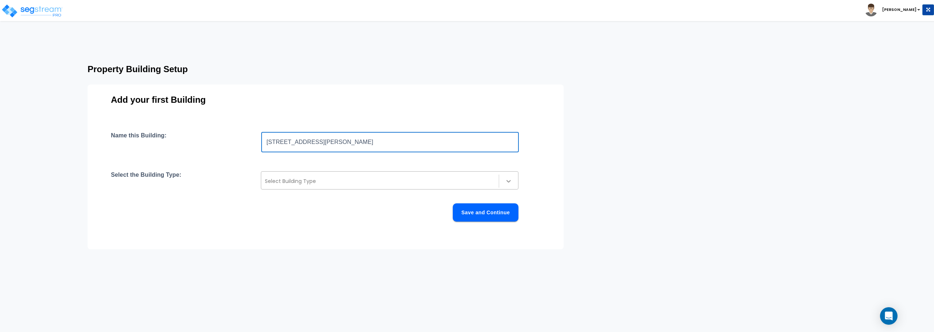
type input "[STREET_ADDRESS][PERSON_NAME]"
click at [504, 184] on div at bounding box center [508, 181] width 13 height 13
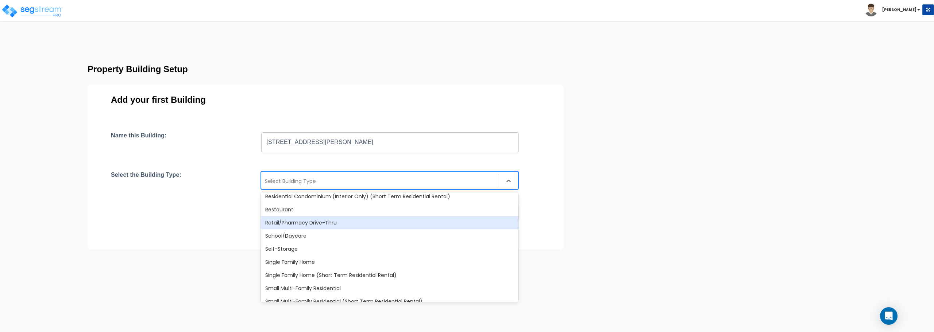
scroll to position [629, 0]
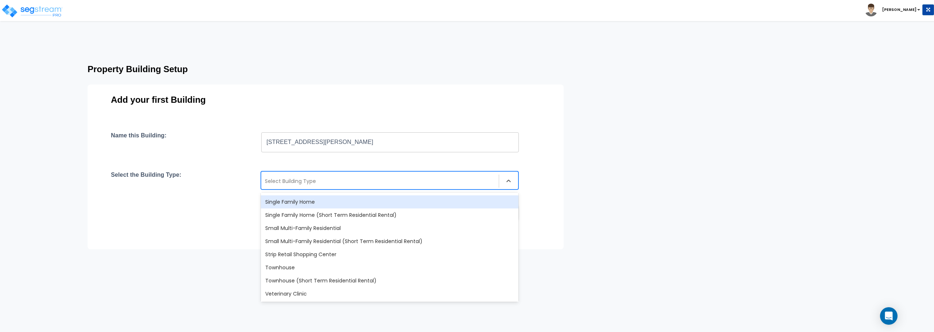
click at [294, 206] on div "Single Family Home" at bounding box center [390, 202] width 258 height 13
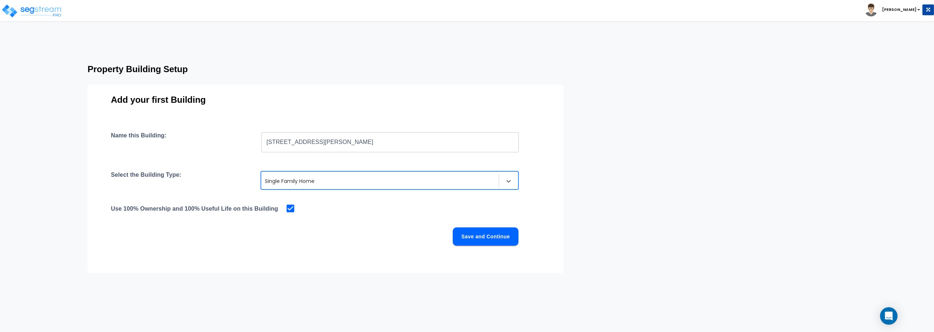
click at [472, 238] on button "Save and Continue" at bounding box center [486, 237] width 66 height 18
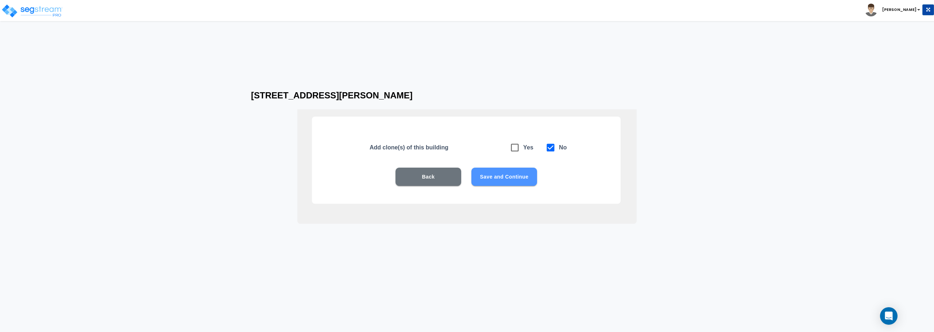
click at [509, 179] on button "Save and Continue" at bounding box center [504, 177] width 66 height 18
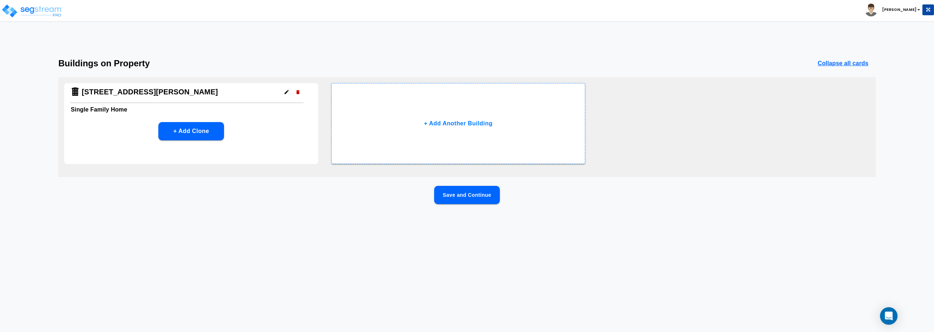
click at [469, 197] on button "Save and Continue" at bounding box center [467, 195] width 66 height 18
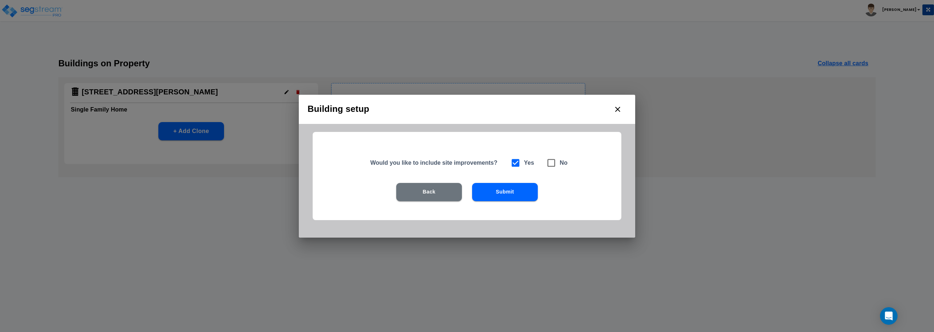
click at [486, 188] on button "Submit" at bounding box center [505, 192] width 66 height 18
